Goal: Book appointment/travel/reservation

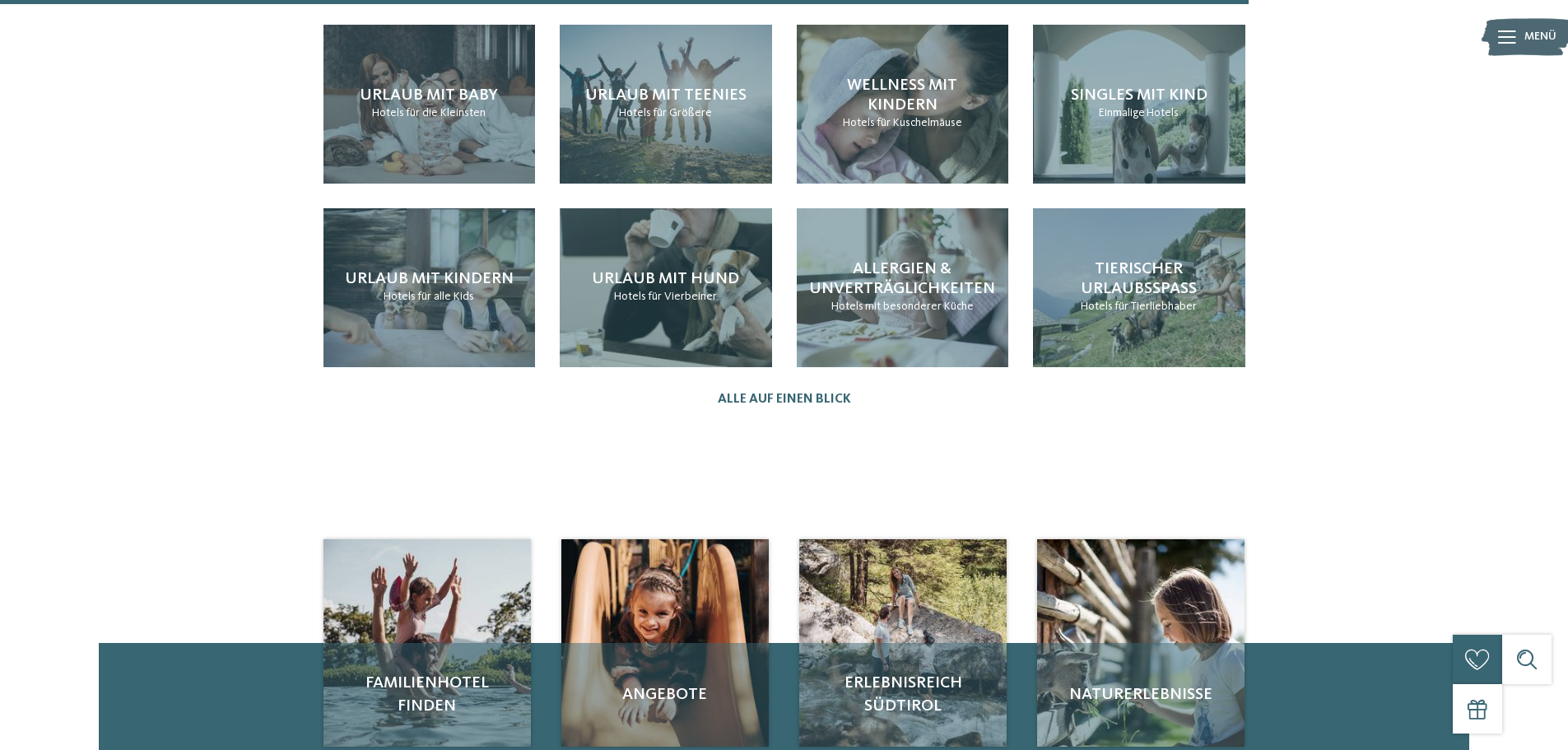
scroll to position [1907, 0]
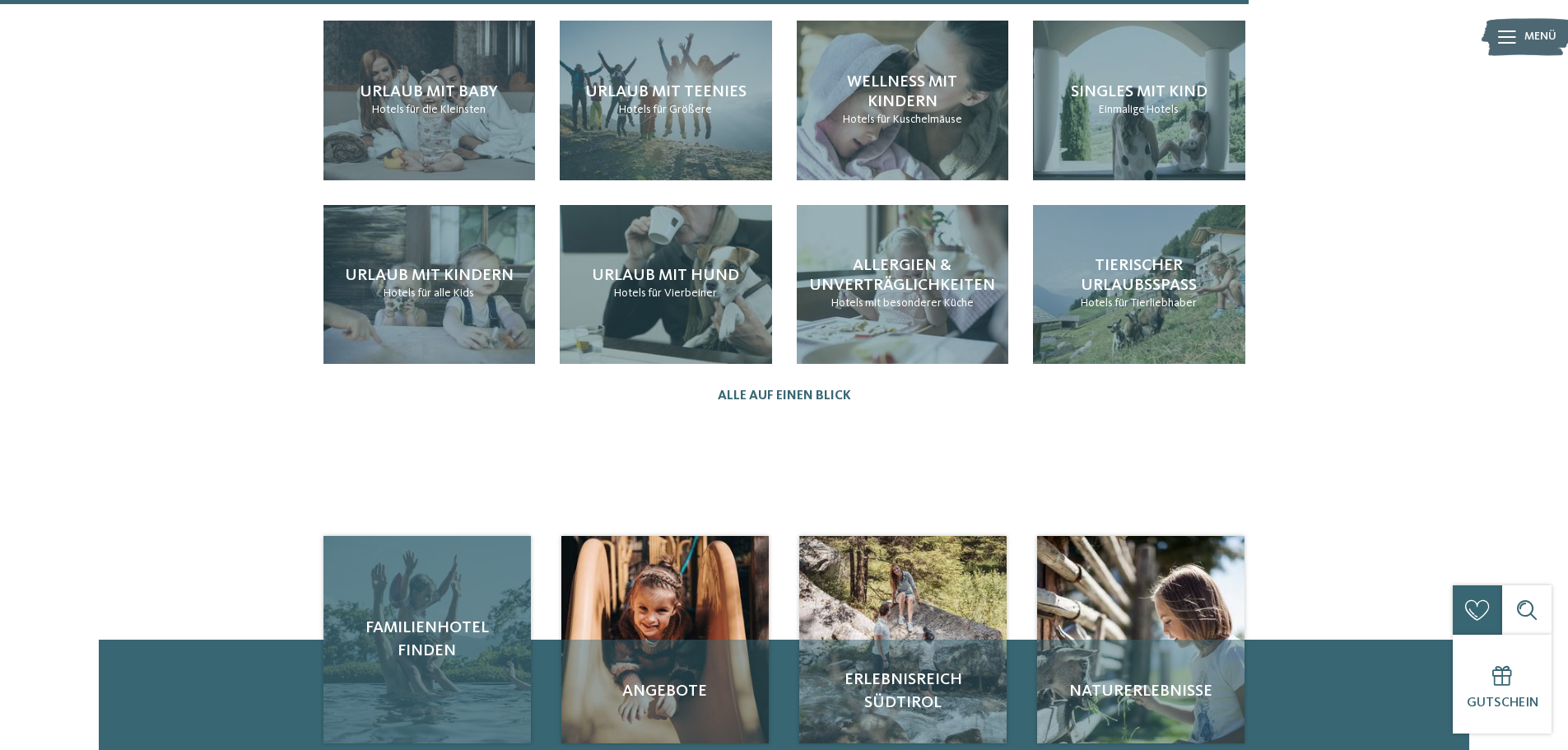
click at [414, 617] on span "Familienhotel finden" at bounding box center [426, 640] width 174 height 46
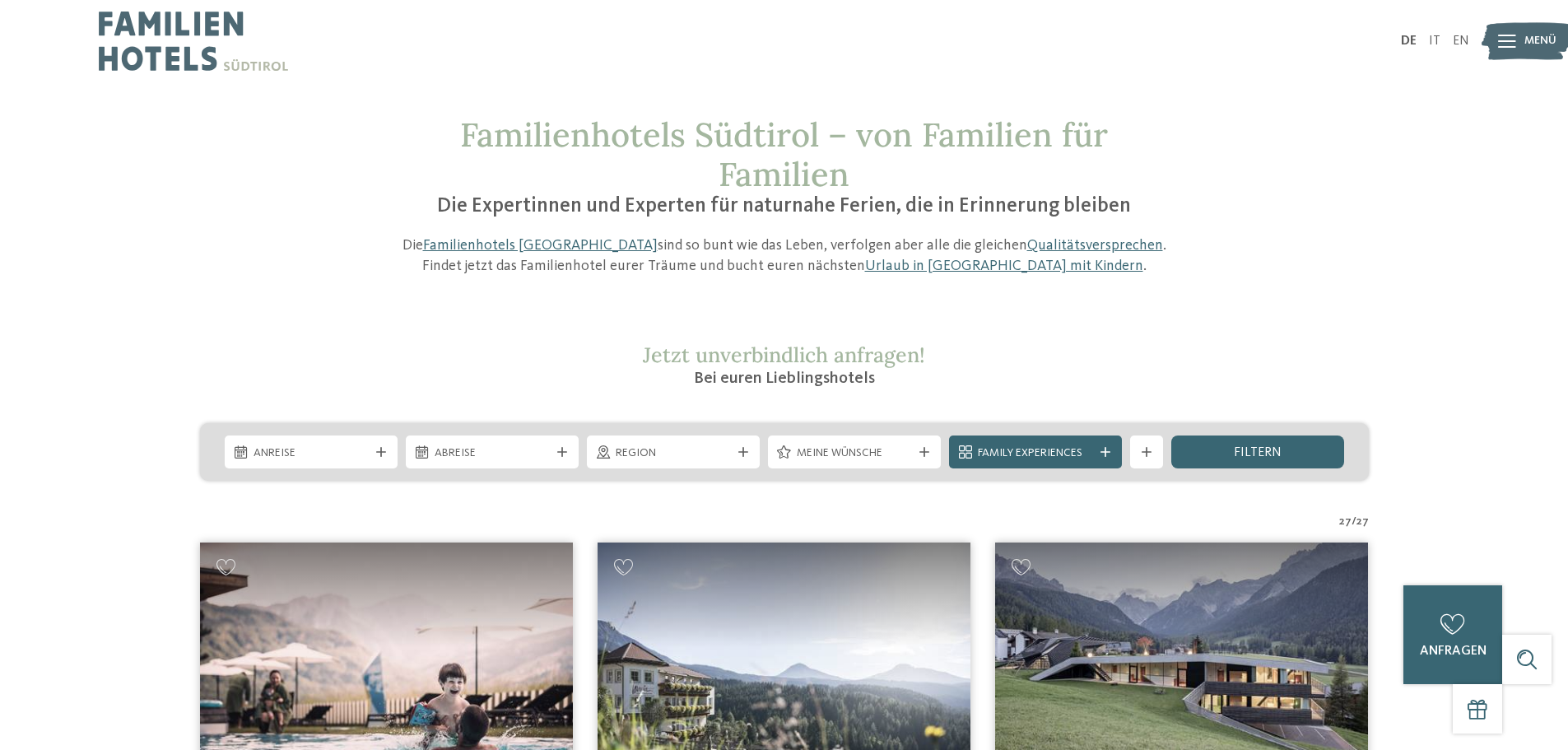
click at [379, 453] on icon at bounding box center [381, 452] width 10 height 10
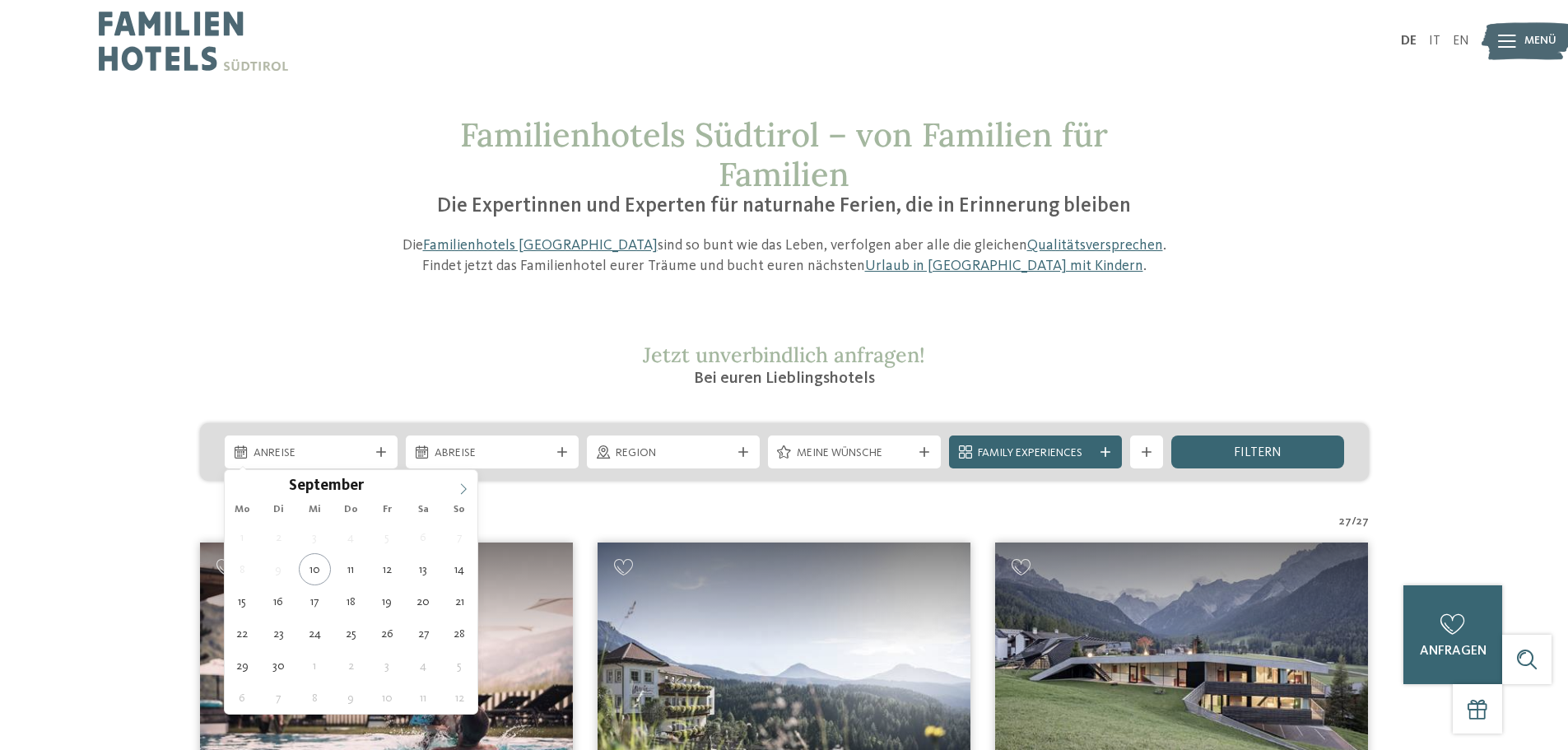
click at [462, 488] on icon at bounding box center [464, 489] width 12 height 12
type input "****"
click at [462, 488] on icon at bounding box center [464, 489] width 12 height 12
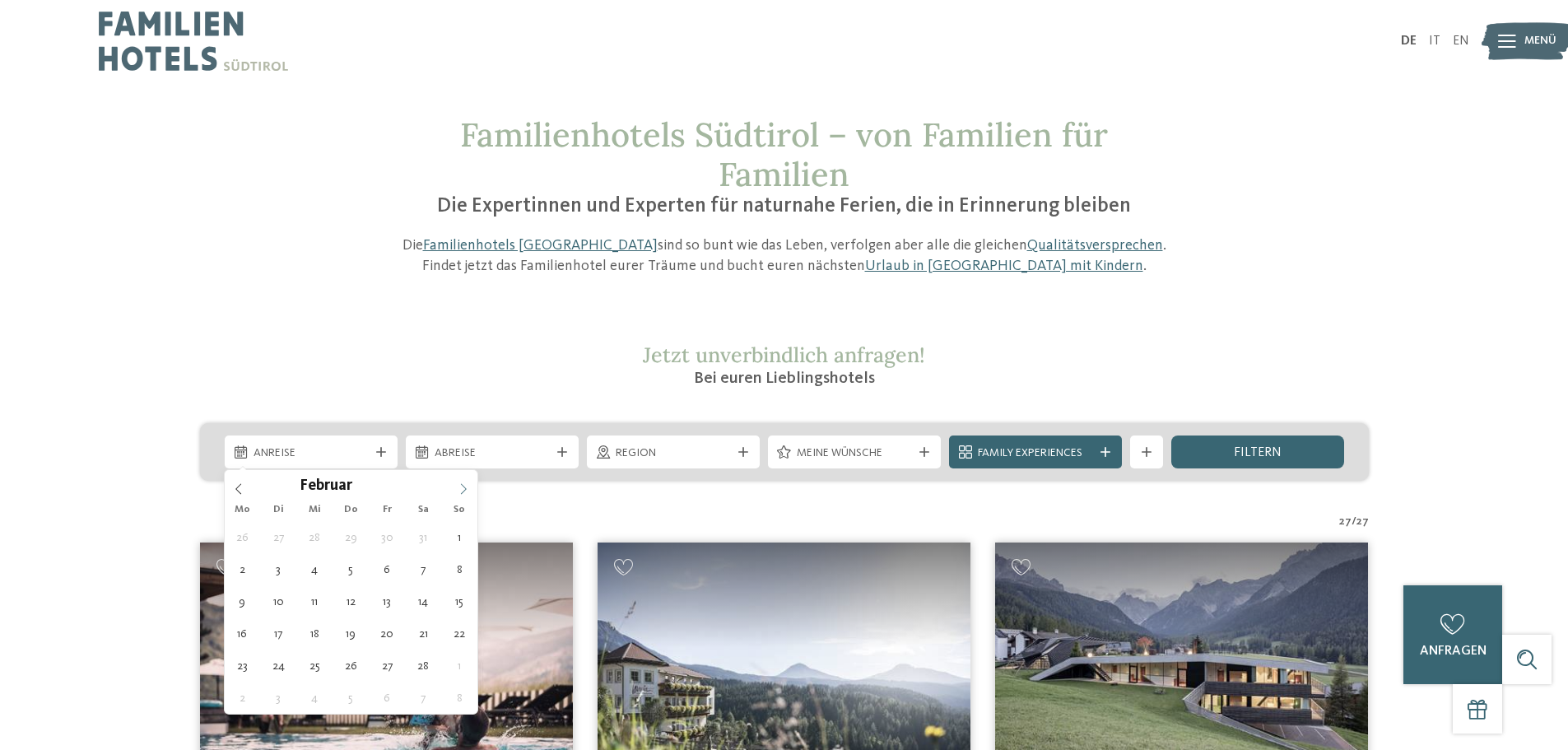
click at [462, 488] on icon at bounding box center [464, 489] width 12 height 12
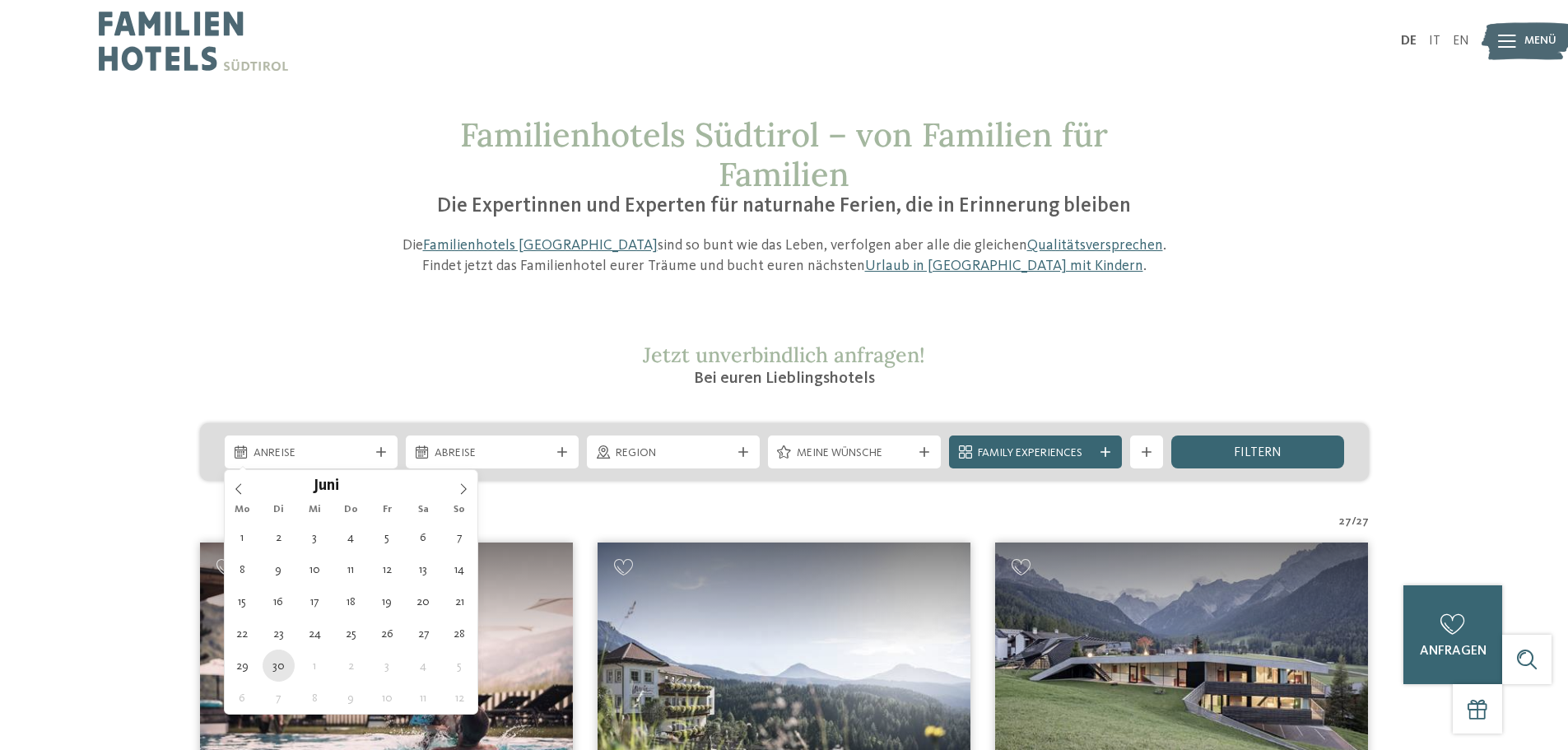
type div "30.06.2026"
type input "****"
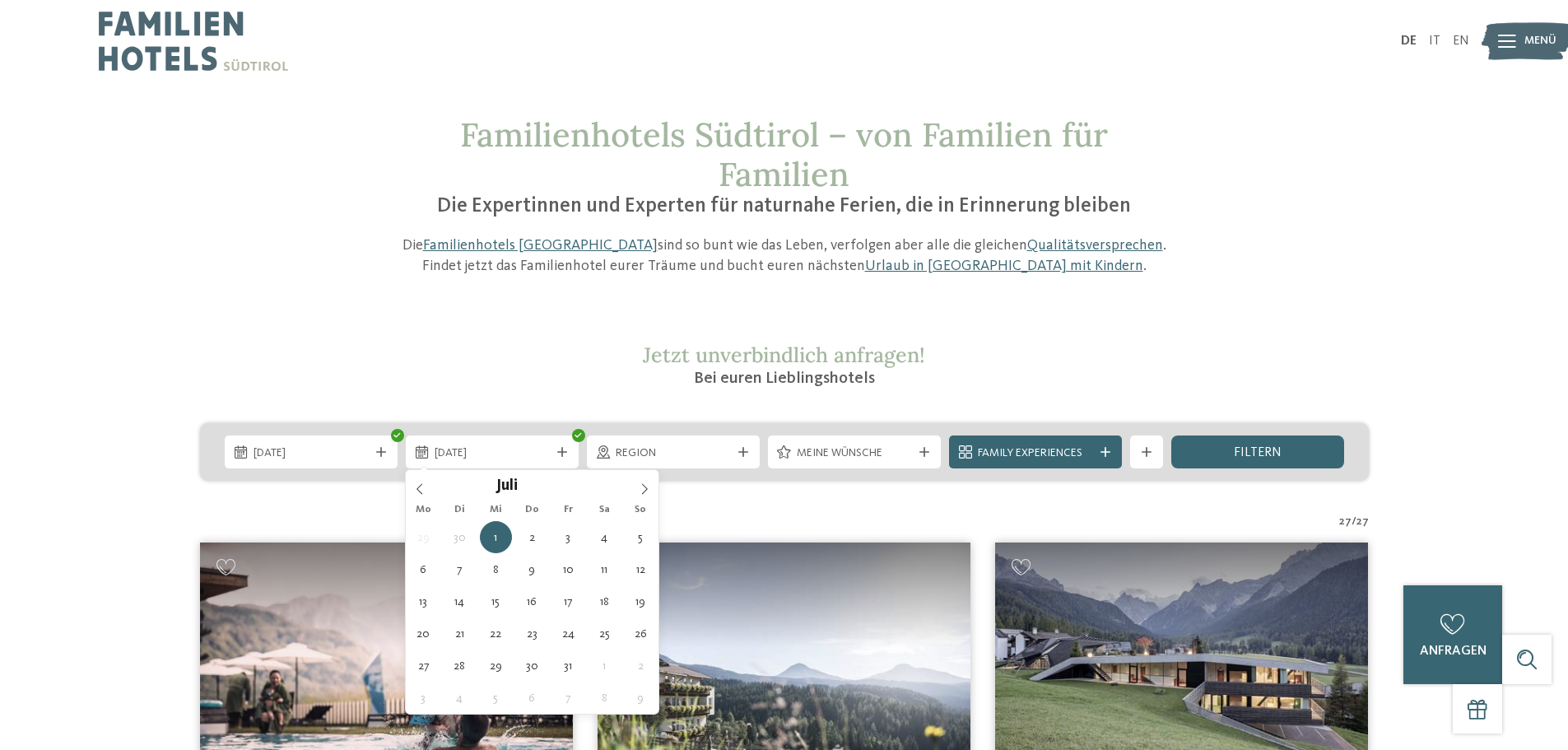
type div "10.07.2026"
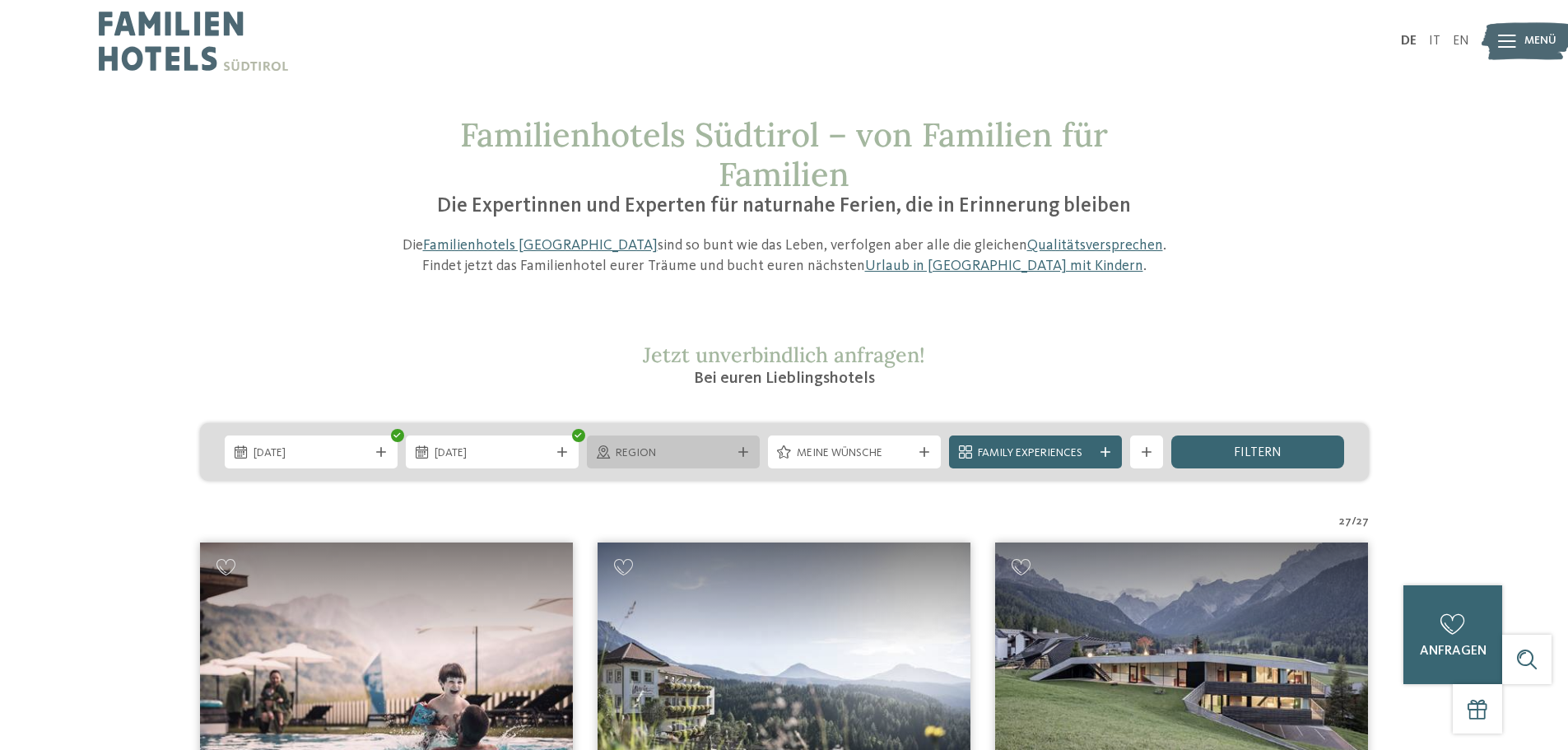
click at [739, 456] on icon at bounding box center [744, 452] width 10 height 10
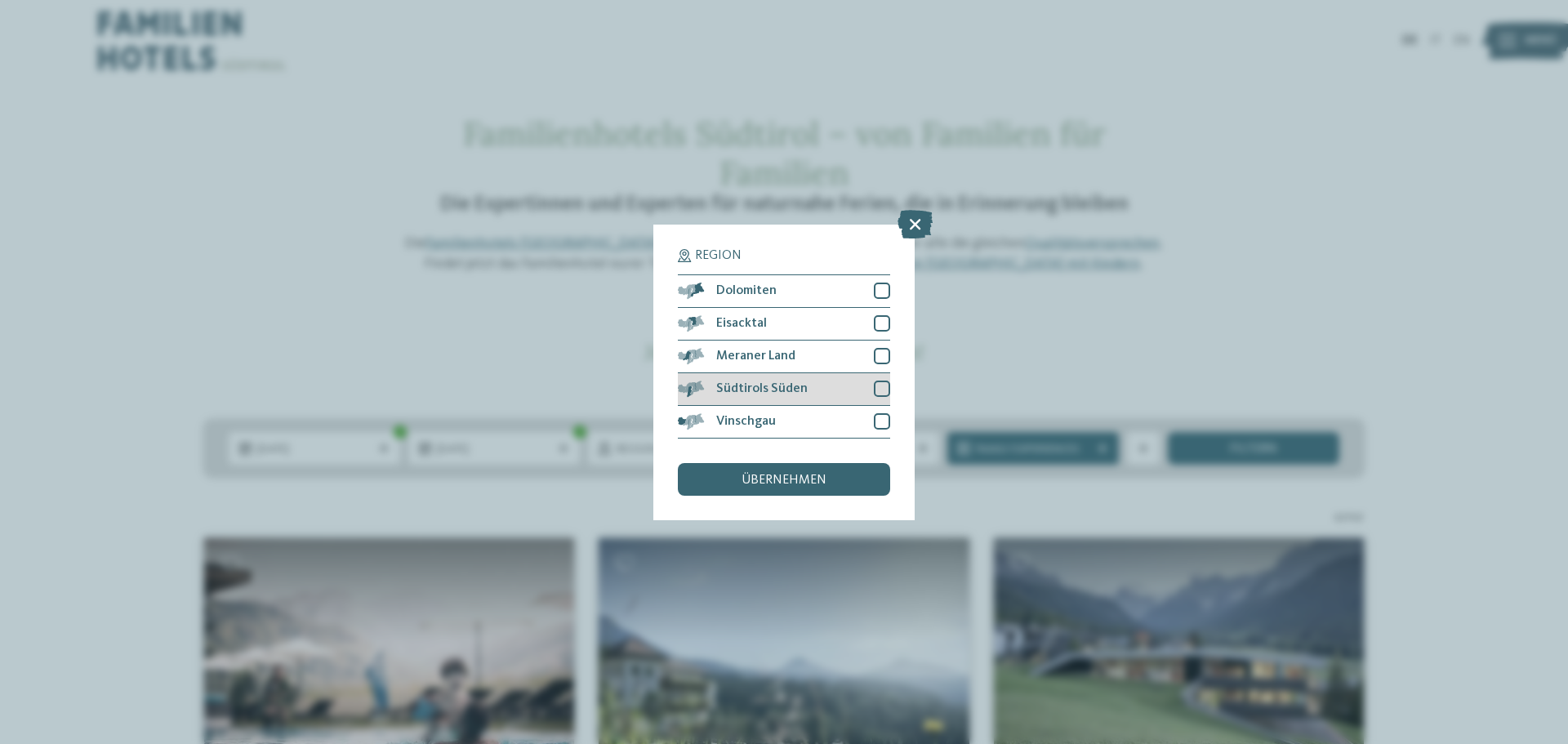
click at [882, 386] on div at bounding box center [883, 389] width 17 height 17
click at [879, 424] on div at bounding box center [883, 422] width 17 height 17
click at [882, 357] on div at bounding box center [883, 357] width 17 height 17
click at [883, 289] on div at bounding box center [883, 291] width 17 height 17
click at [769, 478] on span "übernehmen" at bounding box center [784, 480] width 85 height 13
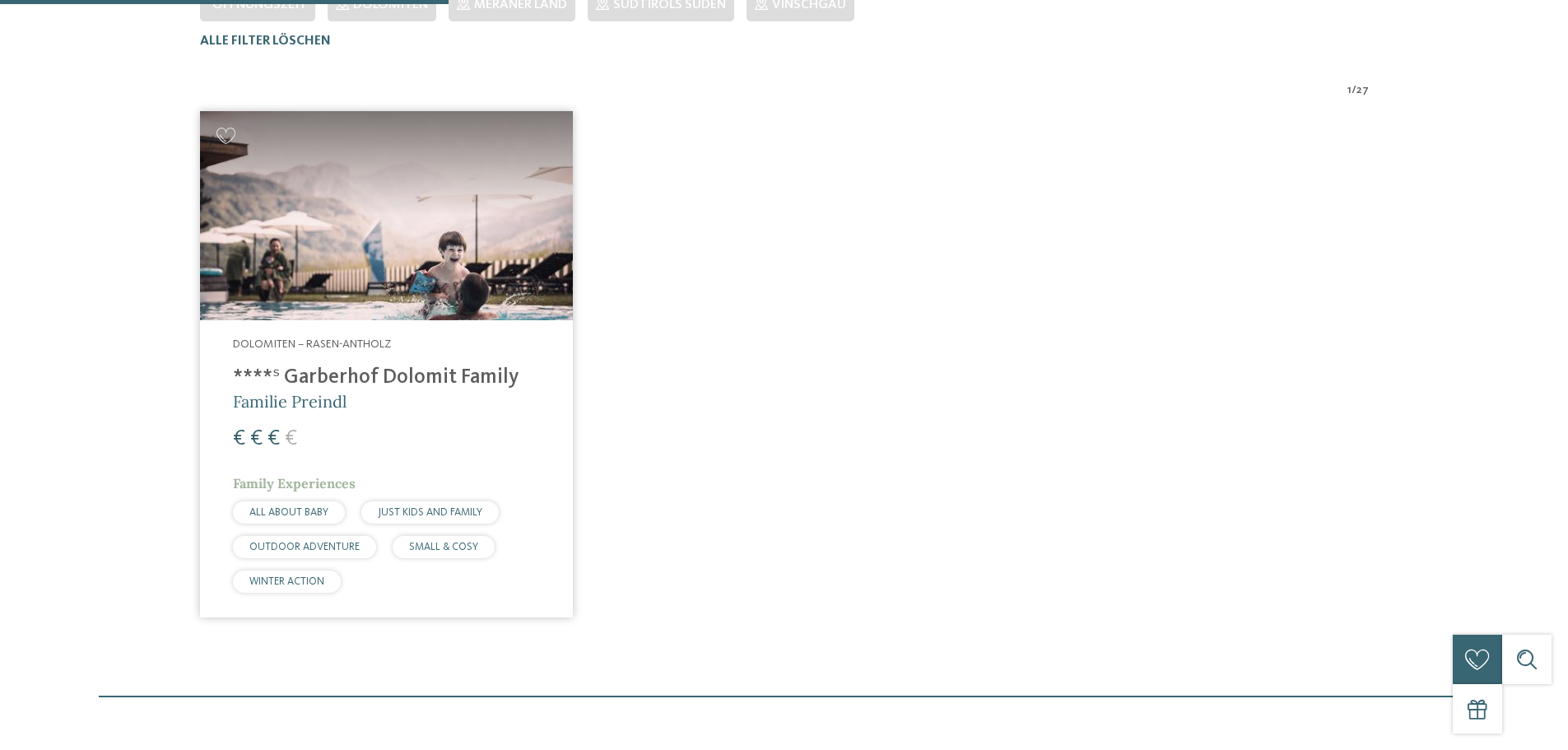
scroll to position [540, 0]
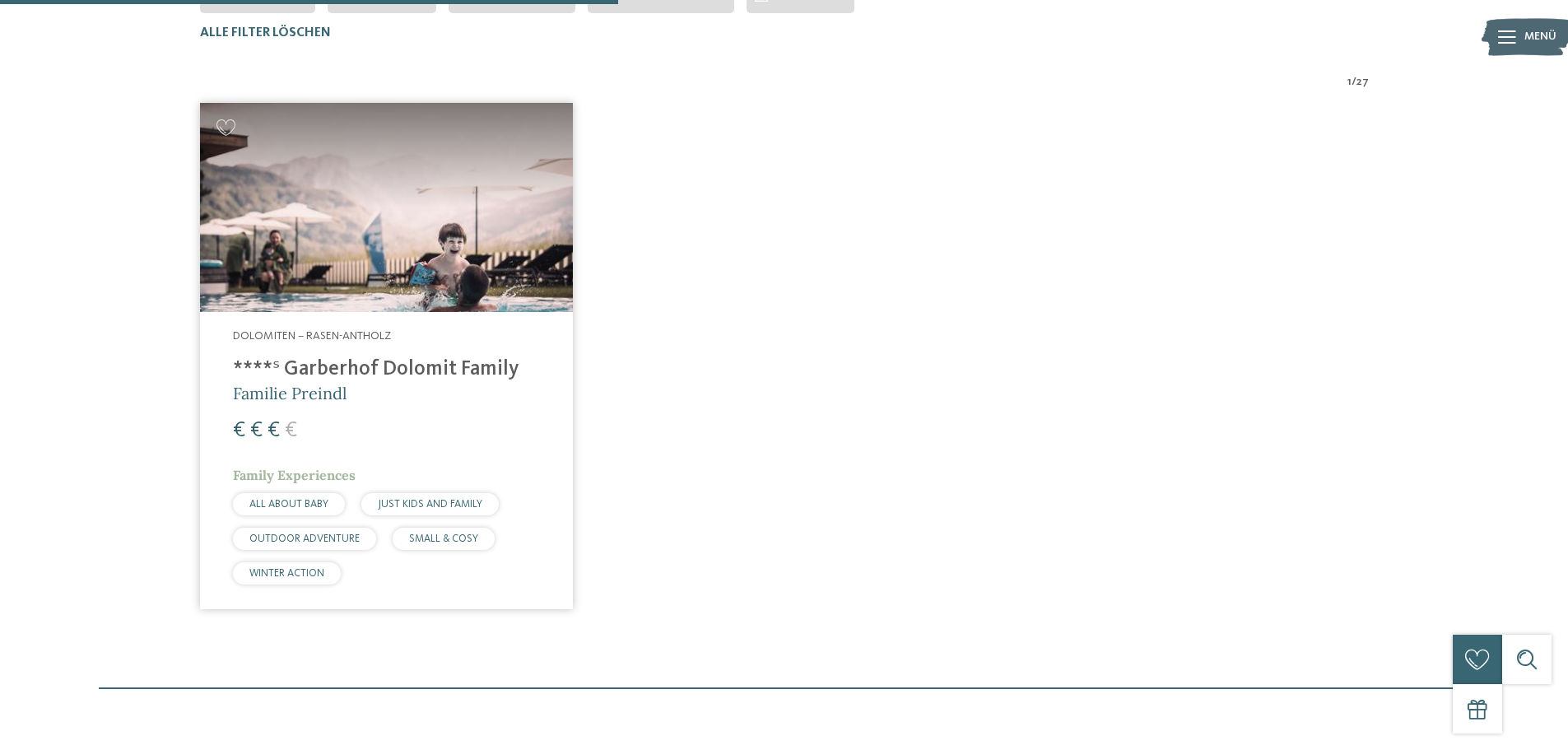
click at [371, 226] on img at bounding box center [386, 207] width 373 height 210
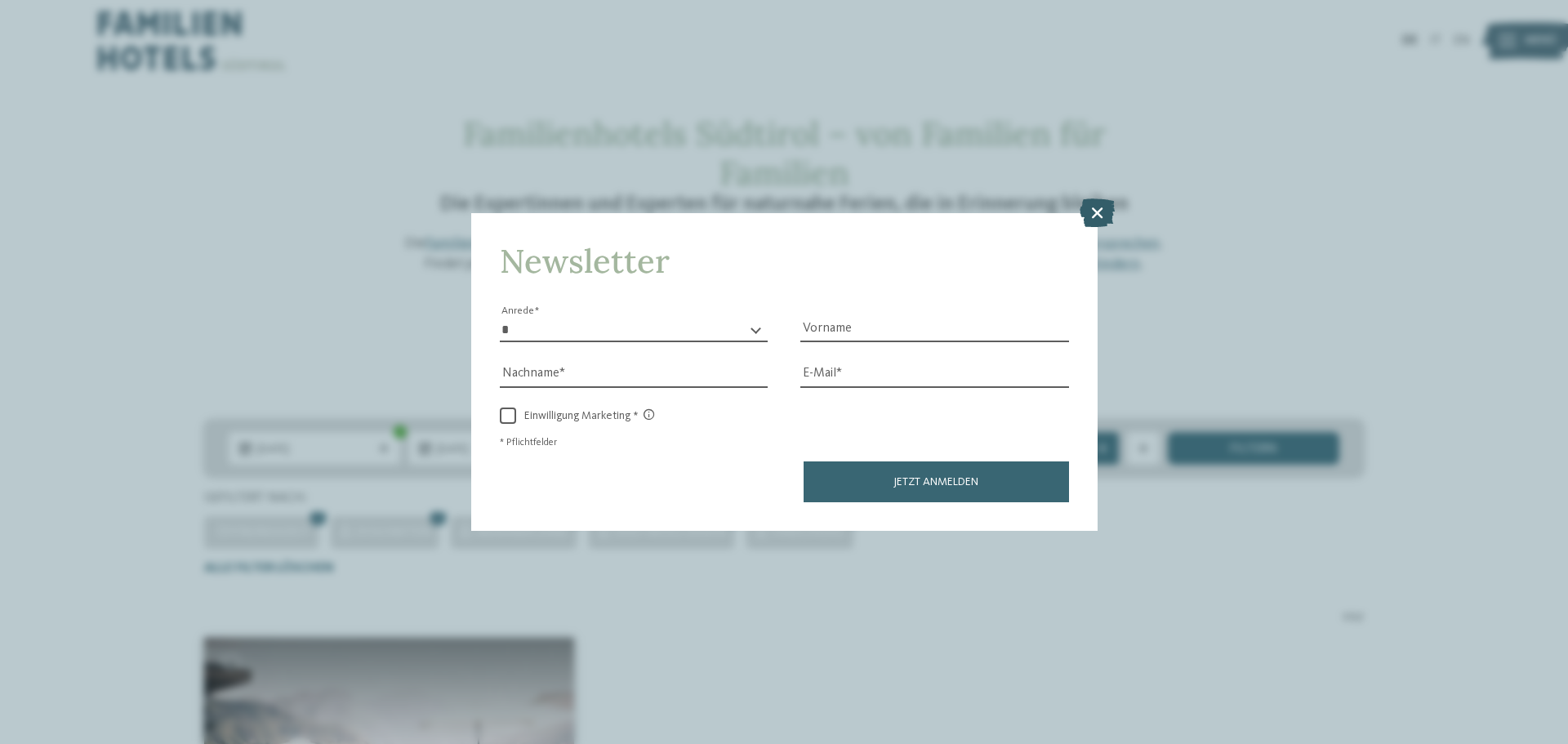
click at [1085, 202] on icon at bounding box center [1097, 213] width 35 height 28
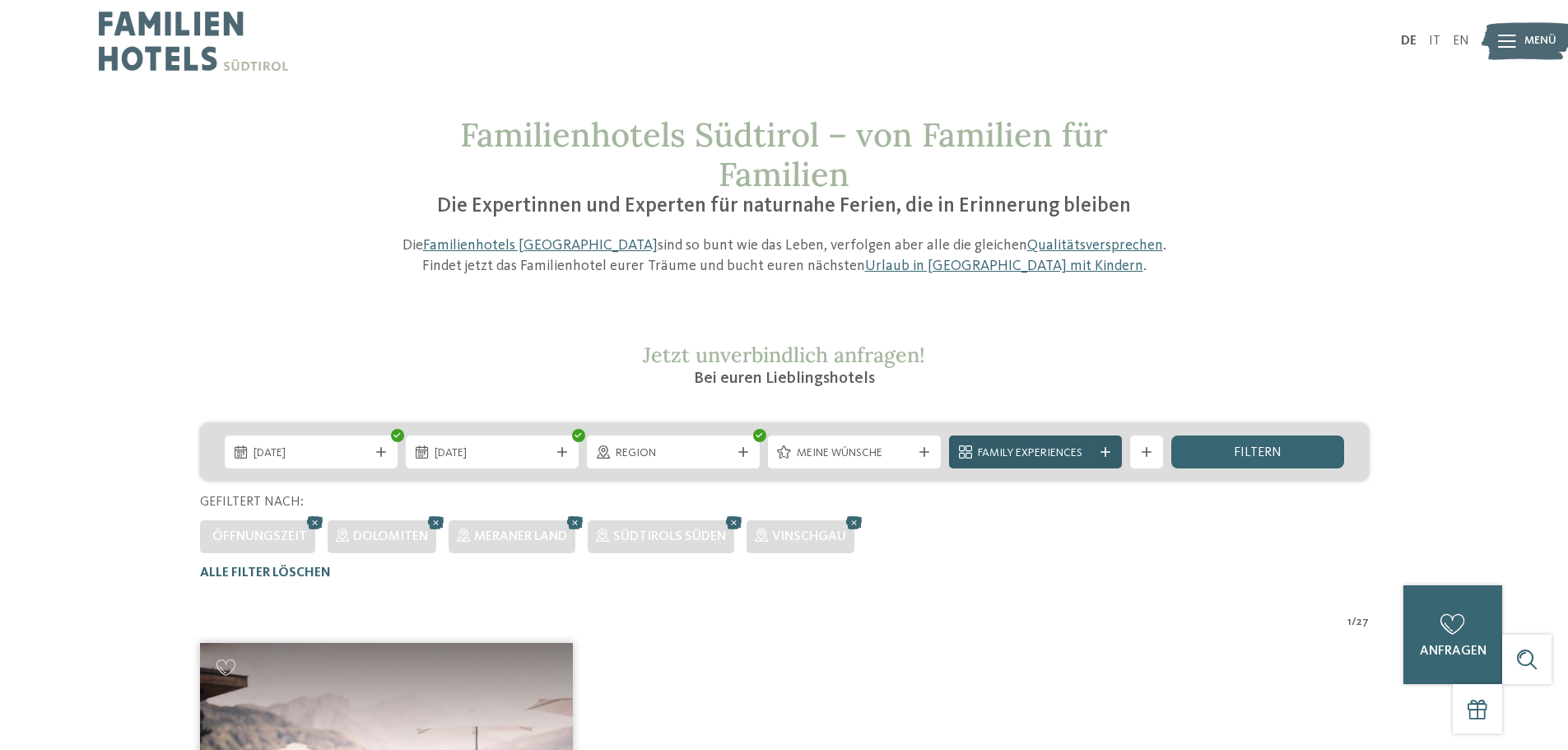
click at [997, 455] on span "Family Experiences" at bounding box center [1035, 454] width 115 height 17
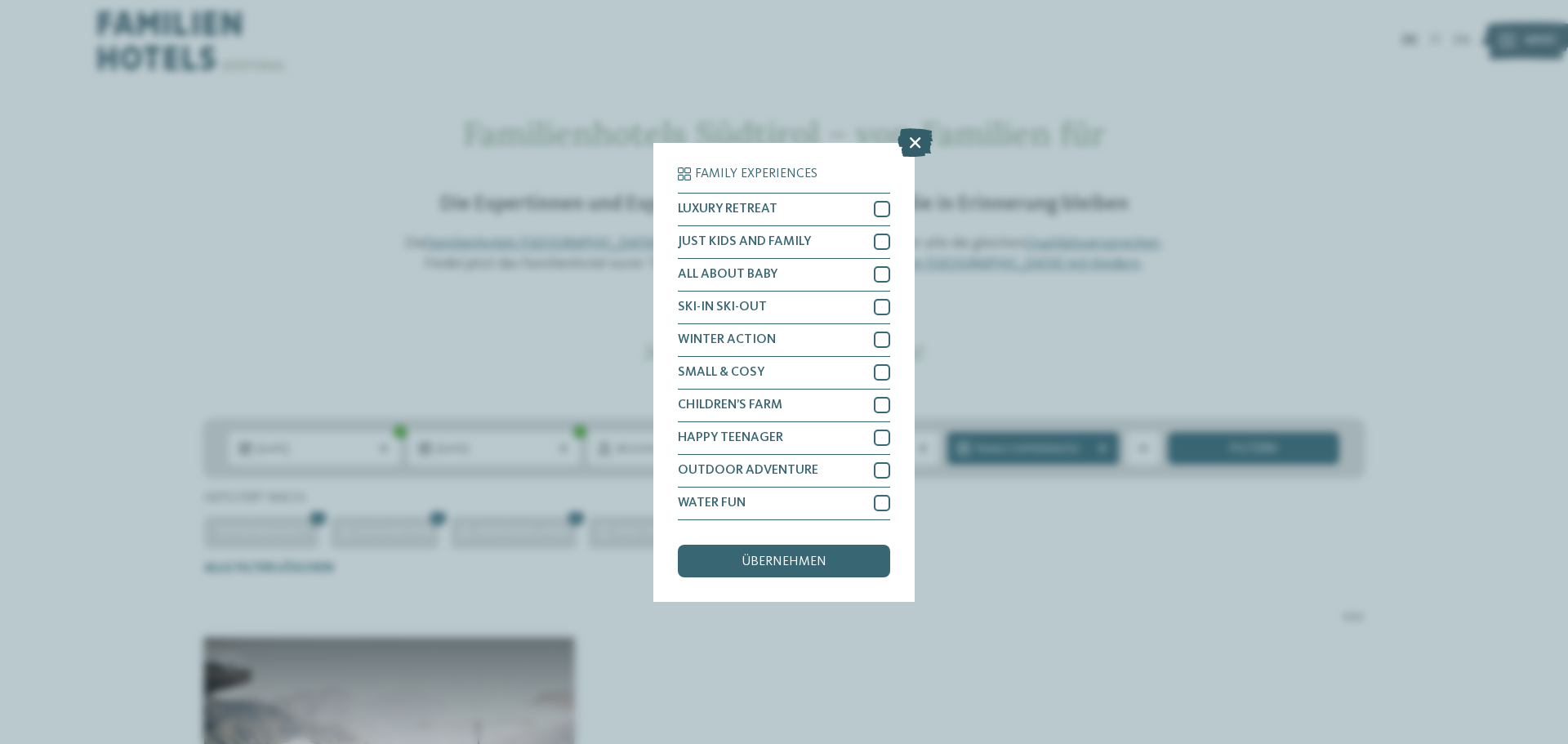
click at [906, 146] on icon at bounding box center [915, 142] width 35 height 28
